Goal: Find specific page/section: Find specific page/section

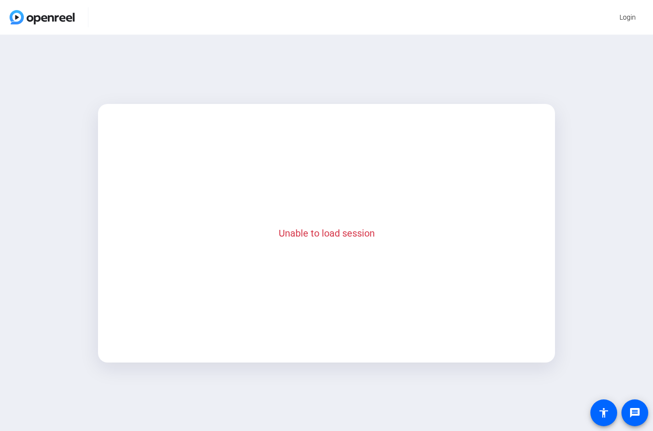
click at [331, 237] on p "Unable to load session" at bounding box center [327, 233] width 416 height 14
click at [265, 219] on div "Unable to load session" at bounding box center [327, 232] width 442 height 41
click at [634, 28] on span at bounding box center [628, 17] width 32 height 23
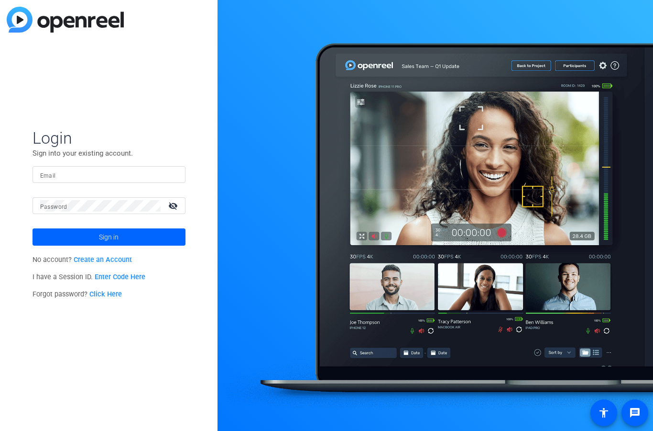
click at [113, 277] on link "Enter Code Here" at bounding box center [120, 277] width 51 height 8
click at [130, 278] on link "Enter Code Here" at bounding box center [120, 277] width 51 height 8
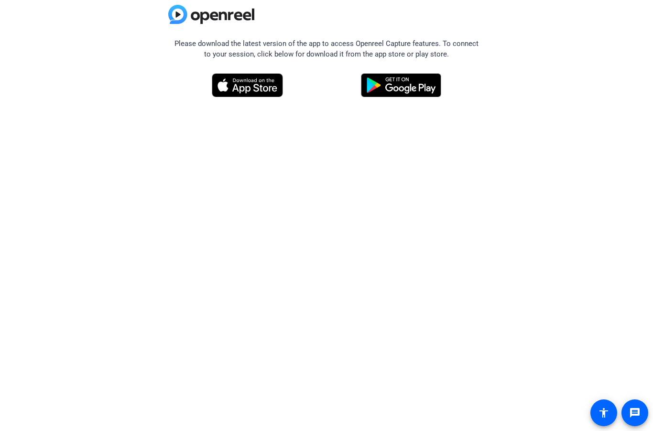
click at [257, 88] on img at bounding box center [248, 85] width 72 height 24
